Goal: Information Seeking & Learning: Compare options

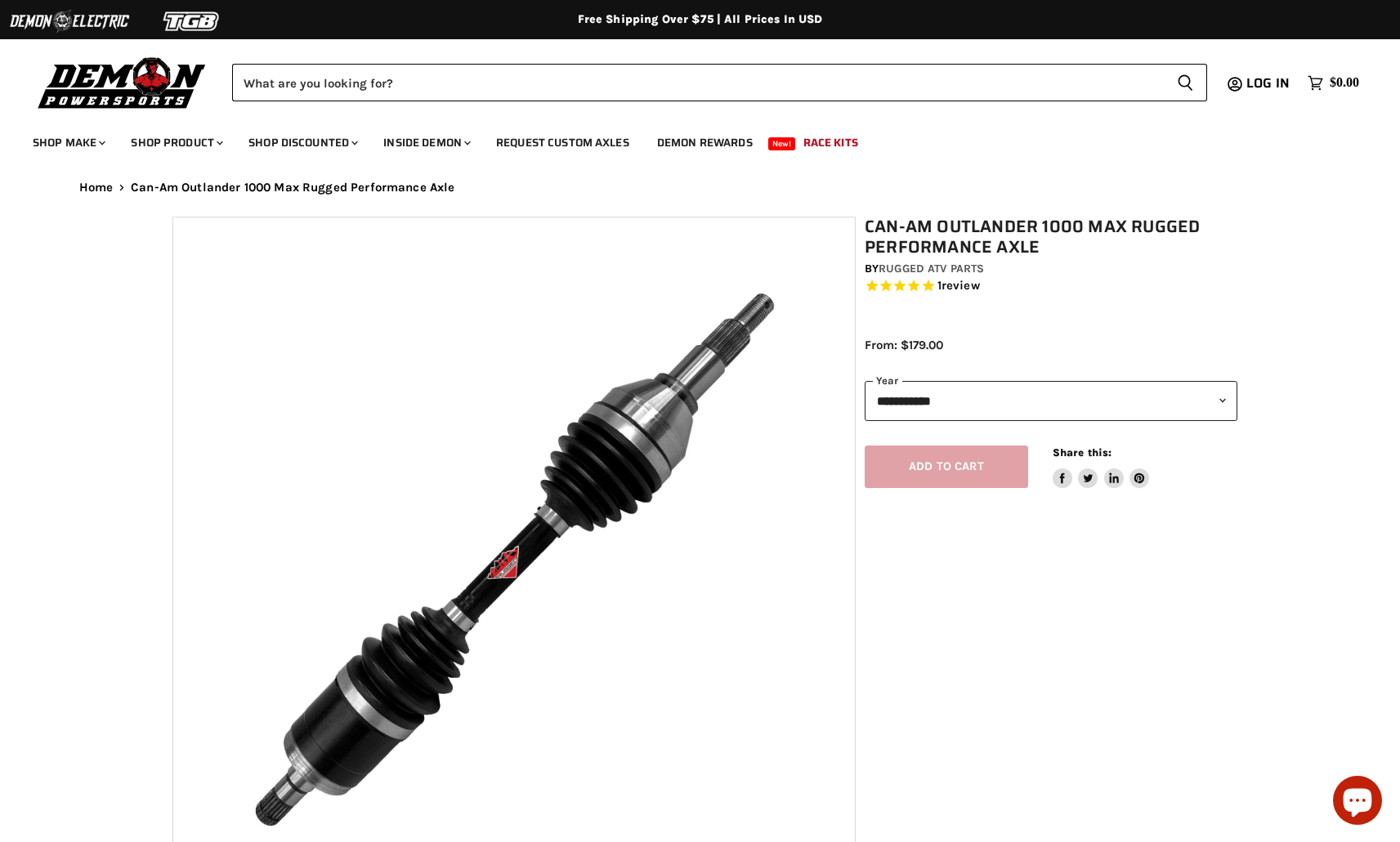
select select "******"
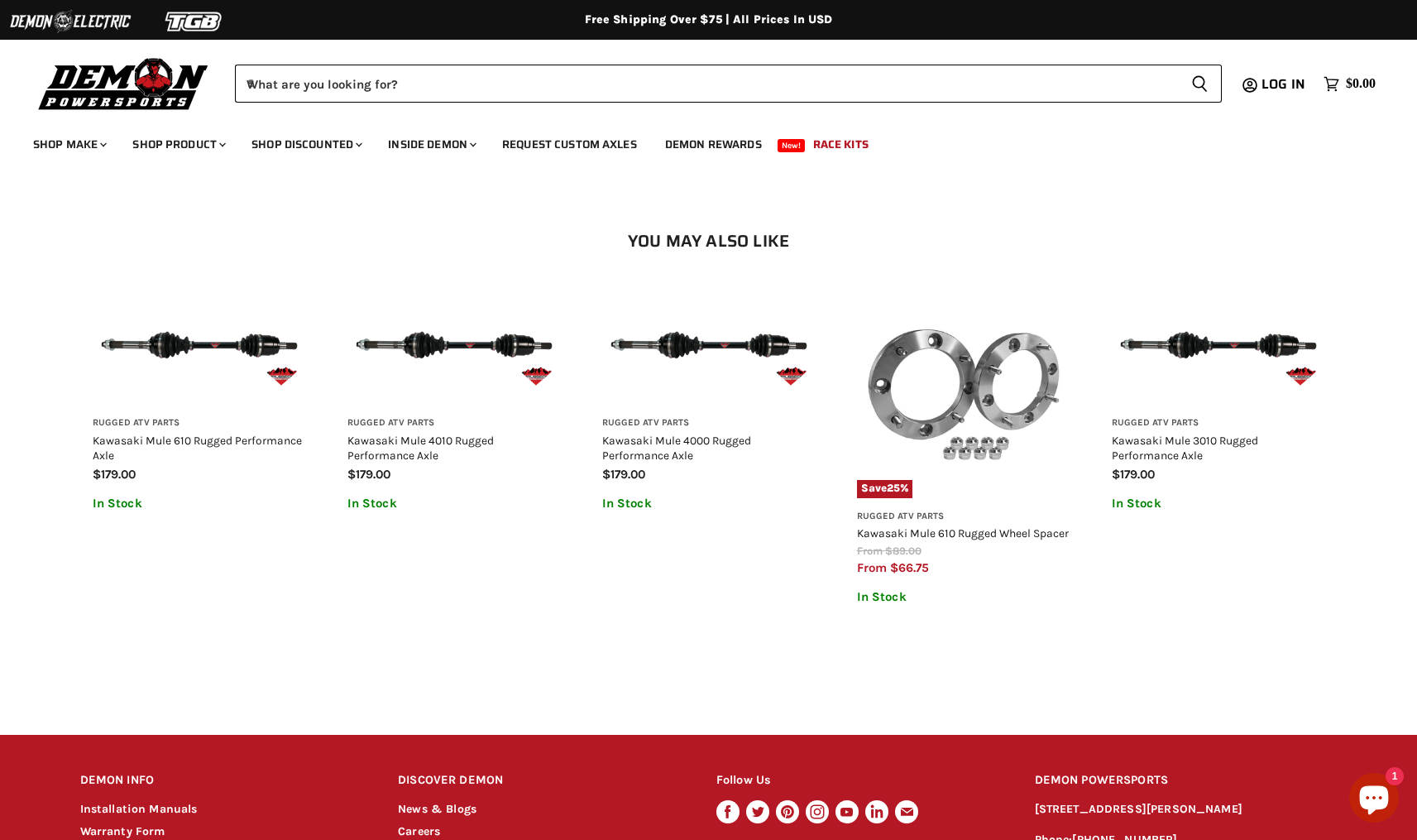
scroll to position [1108, 0]
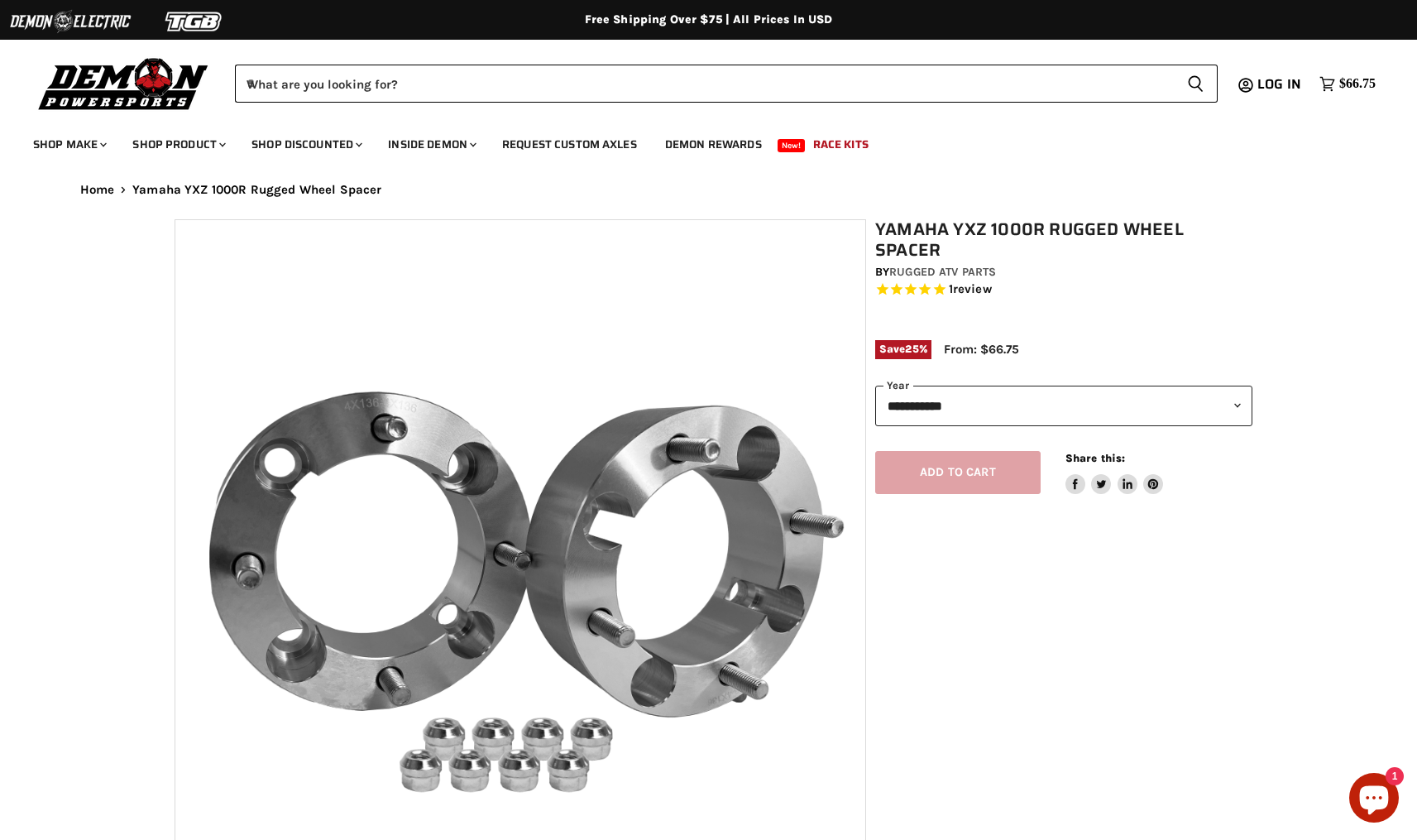
select select "******"
